Goal: Task Accomplishment & Management: Complete application form

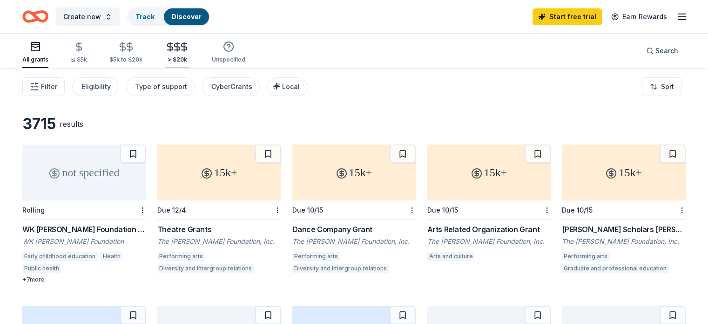
click at [189, 52] on div "> $20k" at bounding box center [177, 52] width 25 height 22
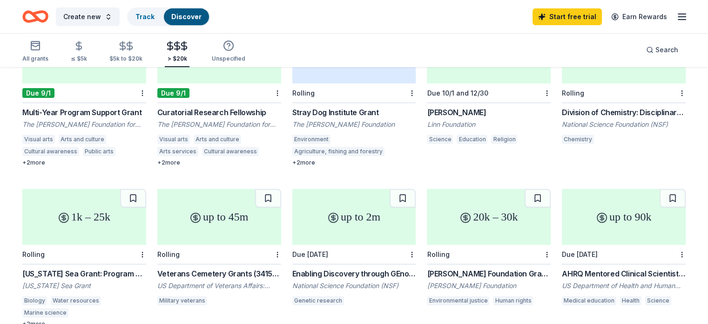
scroll to position [233, 0]
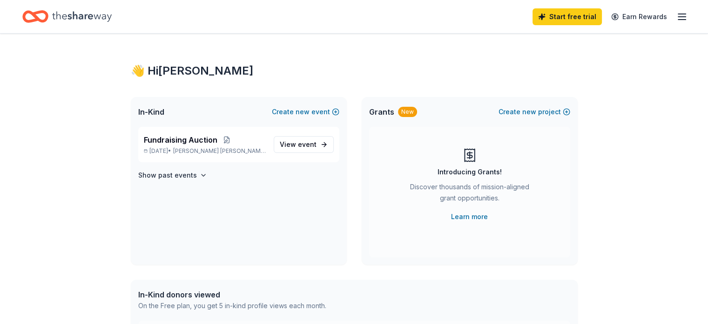
click at [676, 18] on icon "button" at bounding box center [681, 16] width 11 height 11
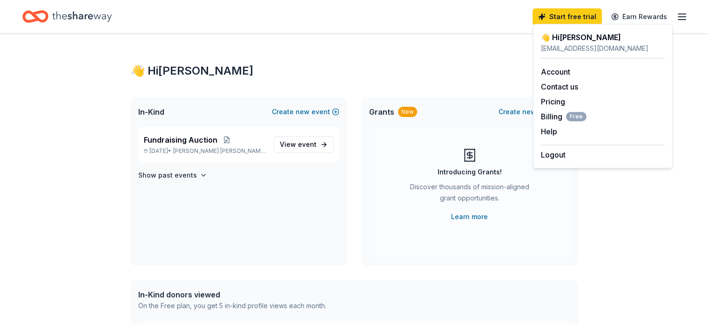
click at [477, 54] on div "👋 Hi John In-Kind Create new event Fundraising Auction Mar 13, 2026 • Glen Ridd…" at bounding box center [354, 296] width 477 height 525
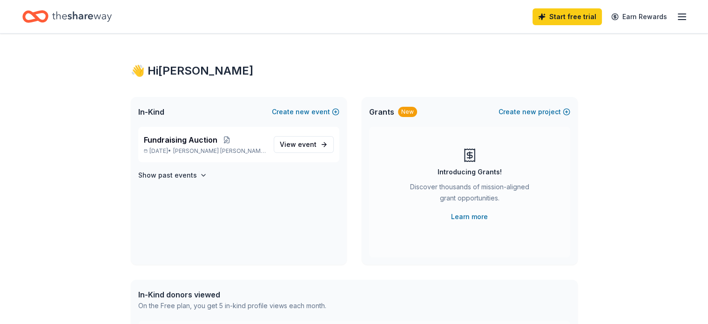
click at [86, 18] on icon "Home" at bounding box center [82, 16] width 60 height 10
click at [471, 219] on link "Learn more" at bounding box center [469, 216] width 37 height 11
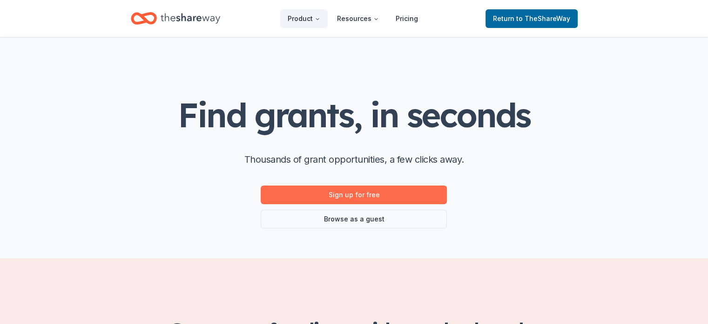
click at [405, 196] on link "Sign up for free" at bounding box center [354, 194] width 186 height 19
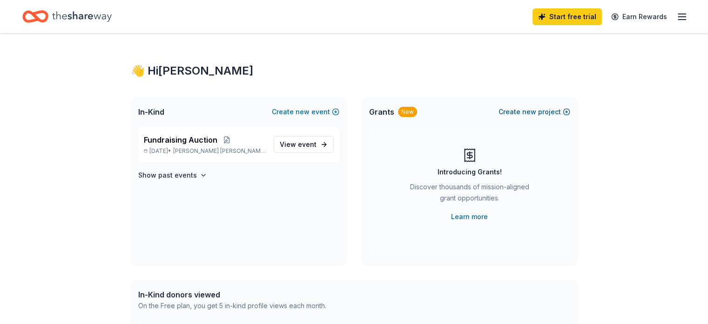
click at [532, 112] on span "new" at bounding box center [529, 111] width 14 height 11
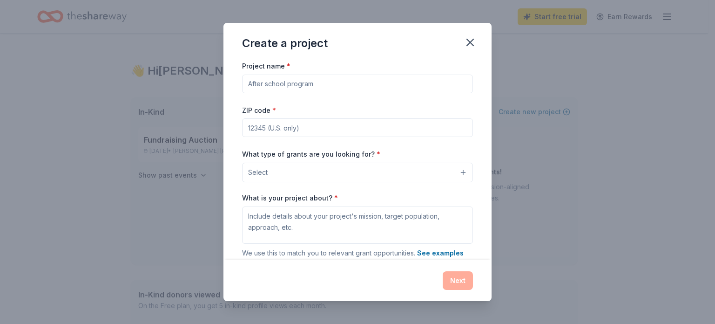
click at [304, 81] on input "Project name *" at bounding box center [357, 83] width 231 height 19
drag, startPoint x: 330, startPoint y: 85, endPoint x: 234, endPoint y: 84, distance: 95.9
click at [234, 84] on div "Project name * Annual Giving Campaign ZIP code * What type of grants are you lo…" at bounding box center [357, 160] width 268 height 200
type input "Awaken the Light"
click at [314, 131] on input "ZIP code *" at bounding box center [357, 127] width 231 height 19
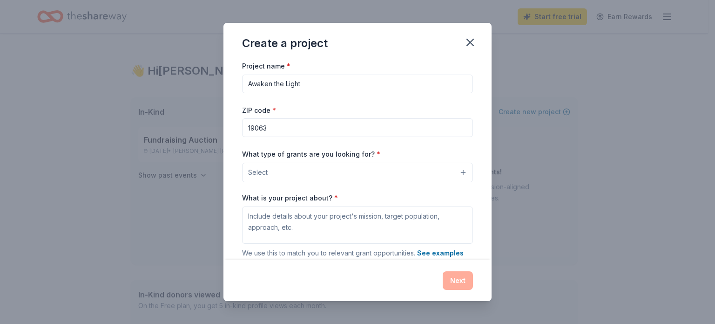
type input "19063"
click at [257, 177] on span "Select" at bounding box center [258, 172] width 20 height 11
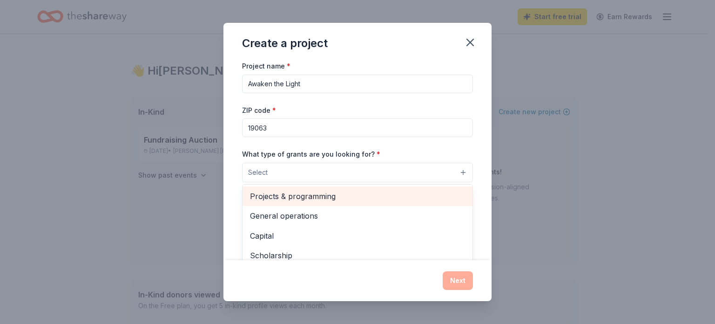
click at [311, 200] on span "Projects & programming" at bounding box center [357, 196] width 215 height 12
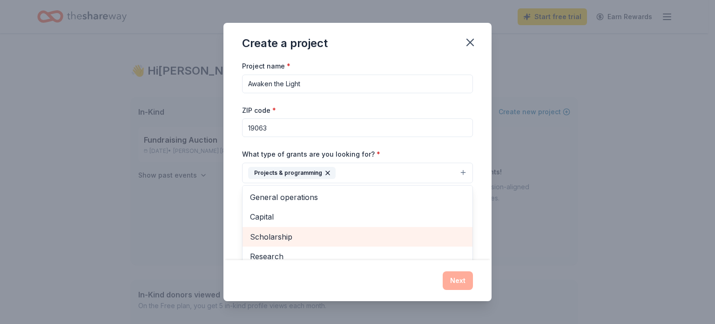
click at [289, 235] on span "Scholarship" at bounding box center [357, 236] width 215 height 12
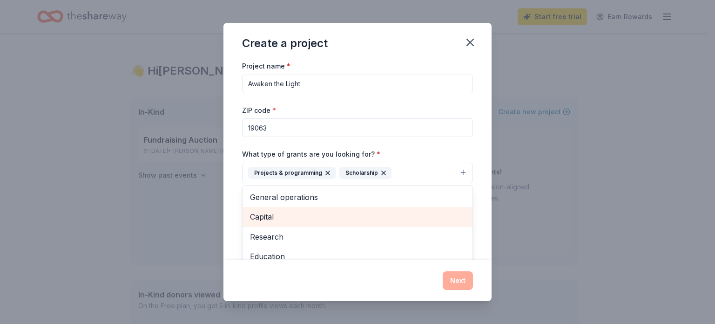
click at [275, 221] on span "Capital" at bounding box center [357, 216] width 215 height 12
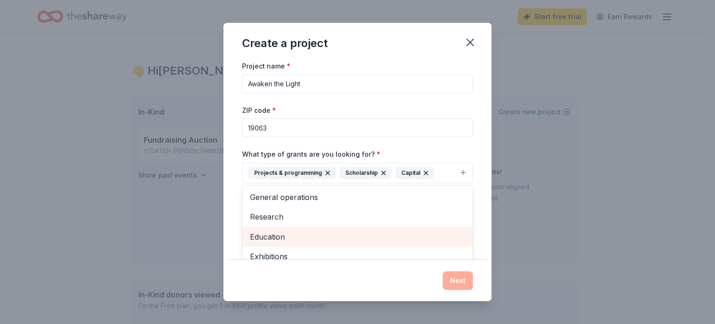
click at [284, 237] on span "Education" at bounding box center [357, 236] width 215 height 12
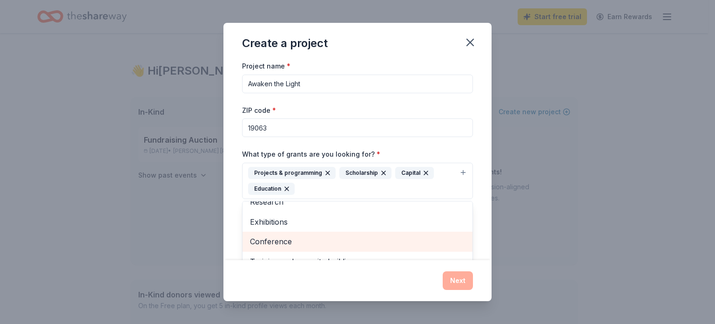
scroll to position [87, 0]
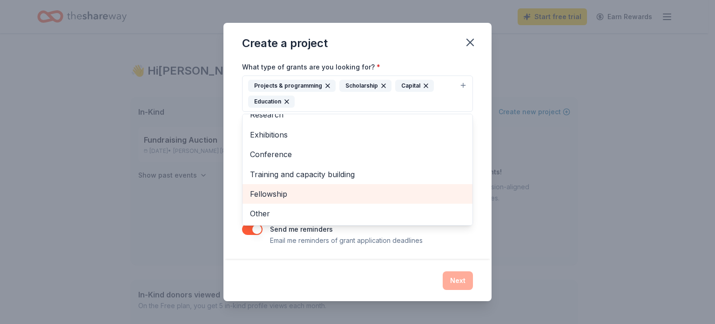
click at [276, 196] on span "Fellowship" at bounding box center [357, 194] width 215 height 12
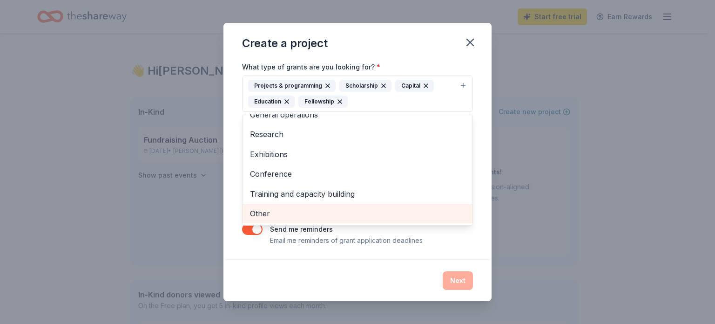
click at [274, 208] on span "Other" at bounding box center [357, 213] width 215 height 12
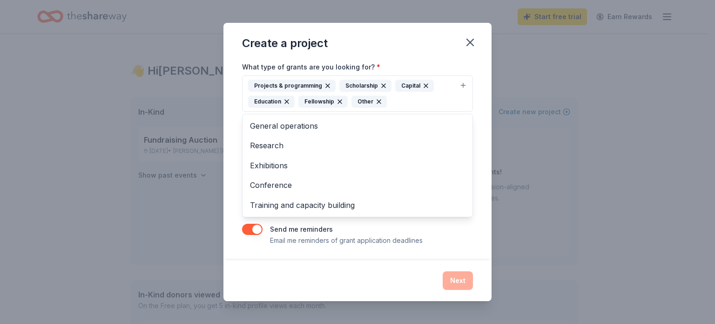
click at [403, 277] on div "Create a project Project name * Awaken the Light ZIP code * 19063 What type of …" at bounding box center [357, 162] width 268 height 278
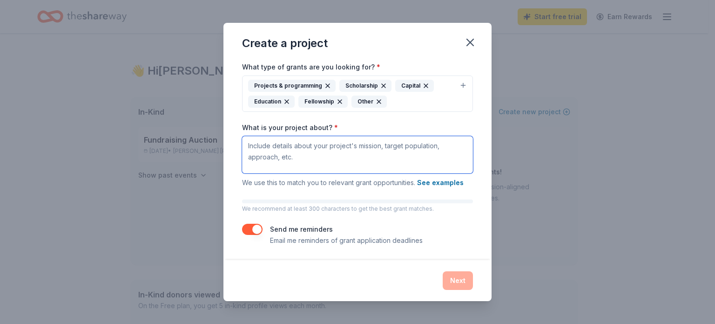
click at [314, 153] on textarea "What is your project about? *" at bounding box center [357, 154] width 231 height 37
paste textarea "We awaken the passion and potential of all individuals within a welcoming, dive…"
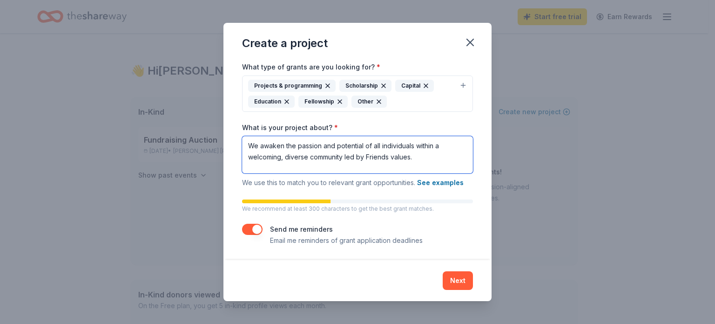
click at [256, 145] on textarea "We awaken the passion and potential of all individuals within a welcoming, dive…" at bounding box center [357, 154] width 231 height 37
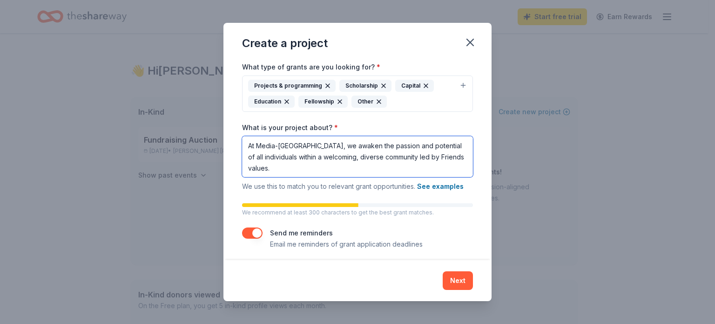
click at [334, 166] on textarea "At Media-Providence Friends School, we awaken the passion and potential of all …" at bounding box center [357, 156] width 231 height 41
paste textarea "Along with the fundamental belief in cultivating and recognizing the Inner Ligh…"
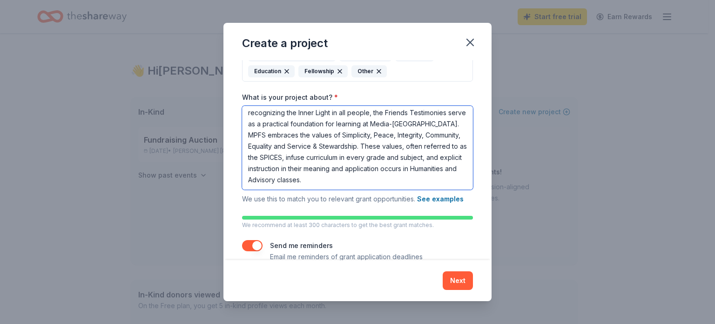
scroll to position [134, 0]
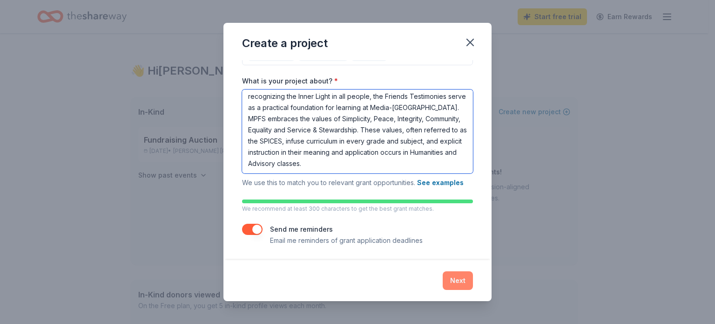
type textarea "At Media-Providence Friends School, we awaken the passion and potential of all …"
click at [462, 285] on button "Next" at bounding box center [458, 280] width 30 height 19
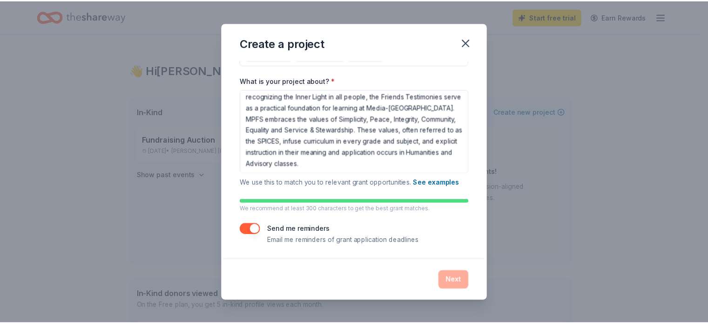
scroll to position [0, 0]
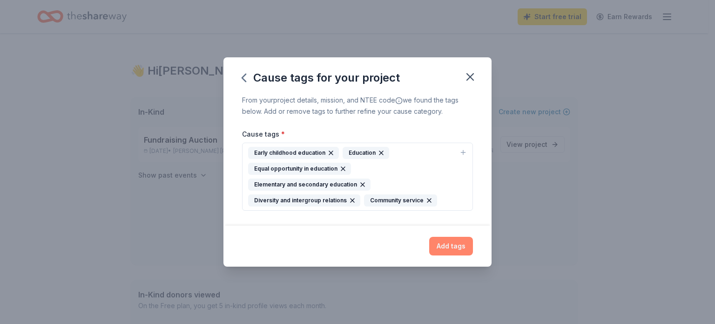
click at [462, 249] on button "Add tags" at bounding box center [451, 245] width 44 height 19
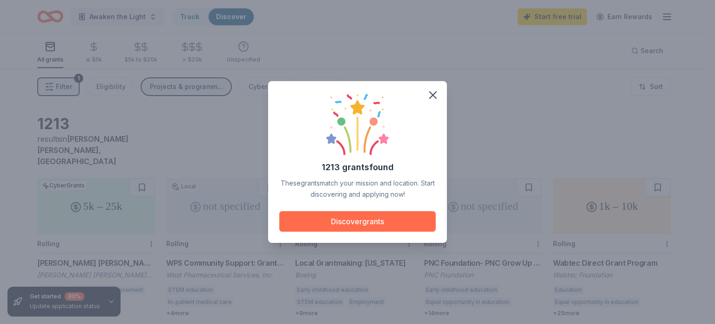
click at [373, 217] on button "Discover grants" at bounding box center [357, 221] width 156 height 20
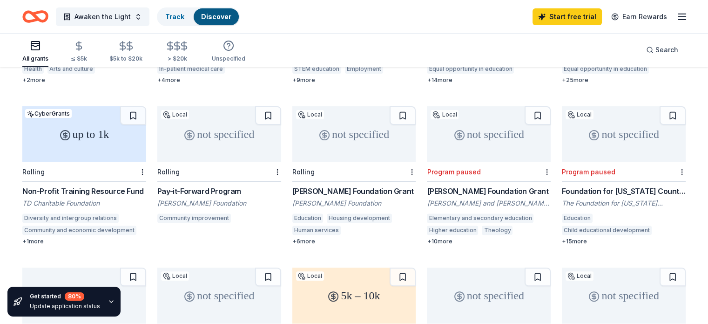
scroll to position [47, 0]
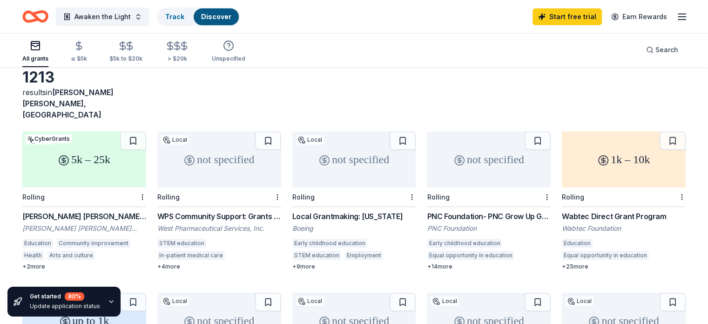
click at [332, 210] on div "Local Grantmaking: Pennsylvania" at bounding box center [354, 215] width 124 height 11
click at [610, 210] on div "Wabtec Direct Grant Program" at bounding box center [624, 215] width 124 height 11
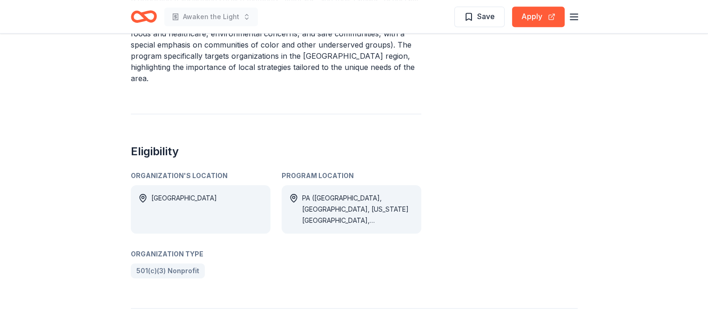
scroll to position [372, 0]
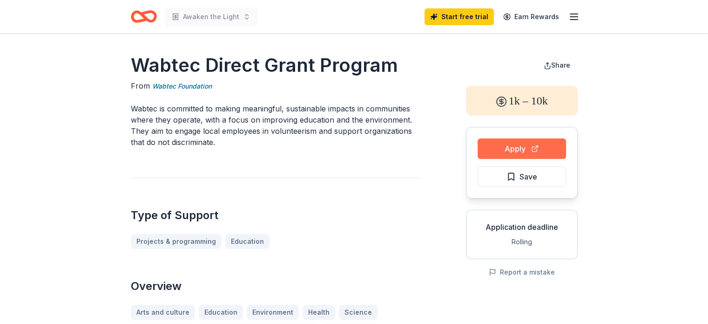
click at [504, 151] on button "Apply" at bounding box center [522, 148] width 88 height 20
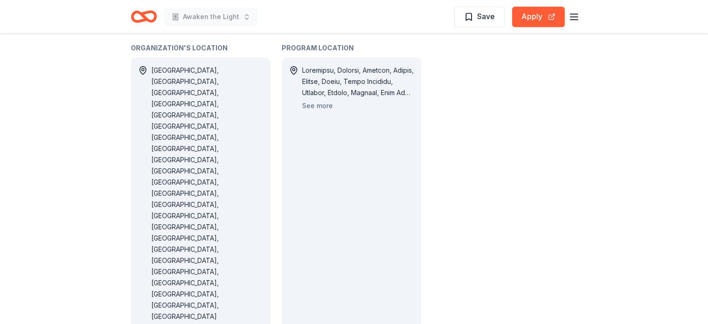
scroll to position [652, 0]
